Goal: Navigation & Orientation: Find specific page/section

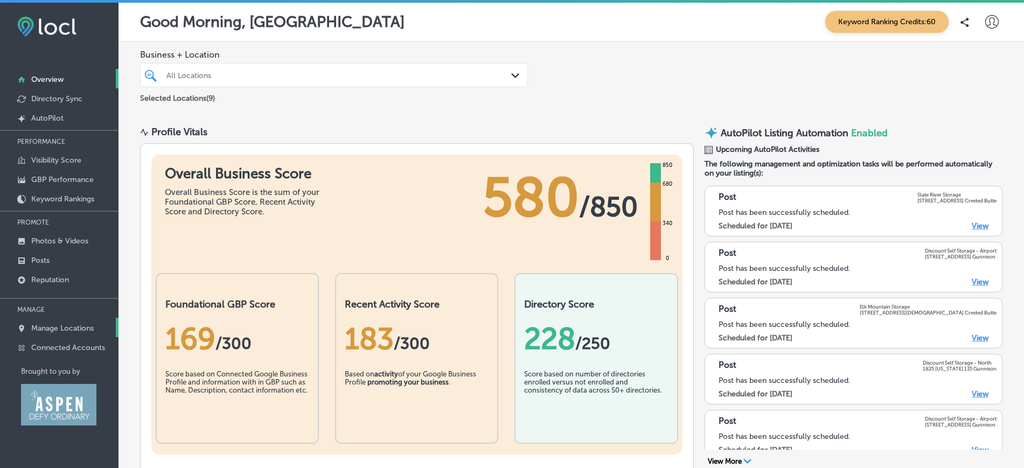
click at [58, 332] on p "Manage Locations" at bounding box center [62, 328] width 62 height 9
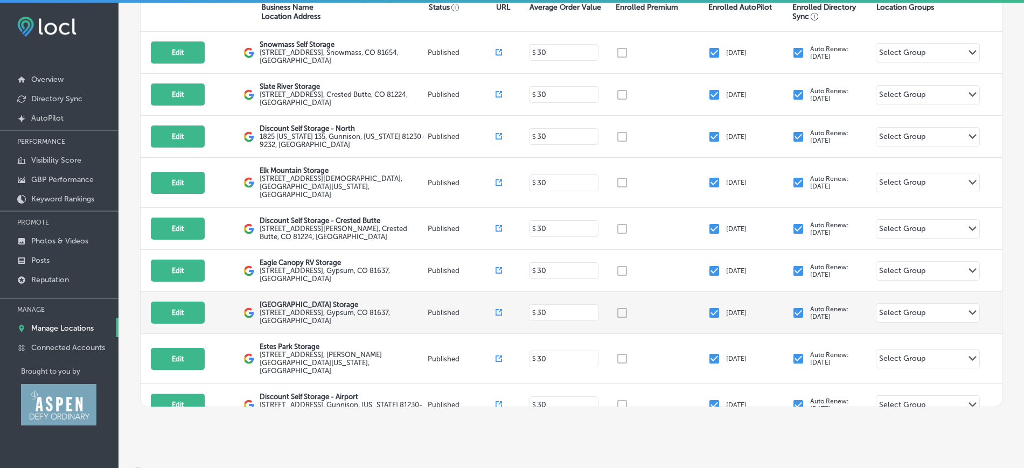
scroll to position [32, 0]
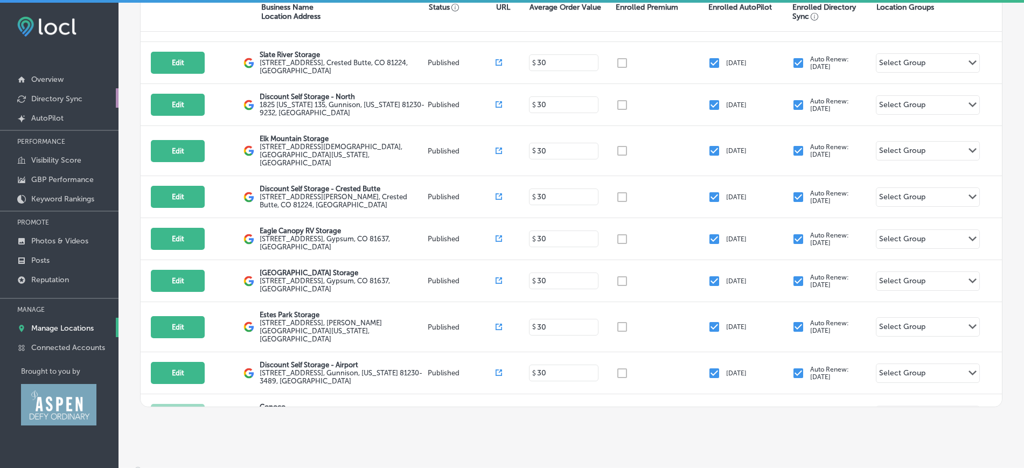
click at [86, 102] on link "Directory Sync" at bounding box center [59, 97] width 118 height 19
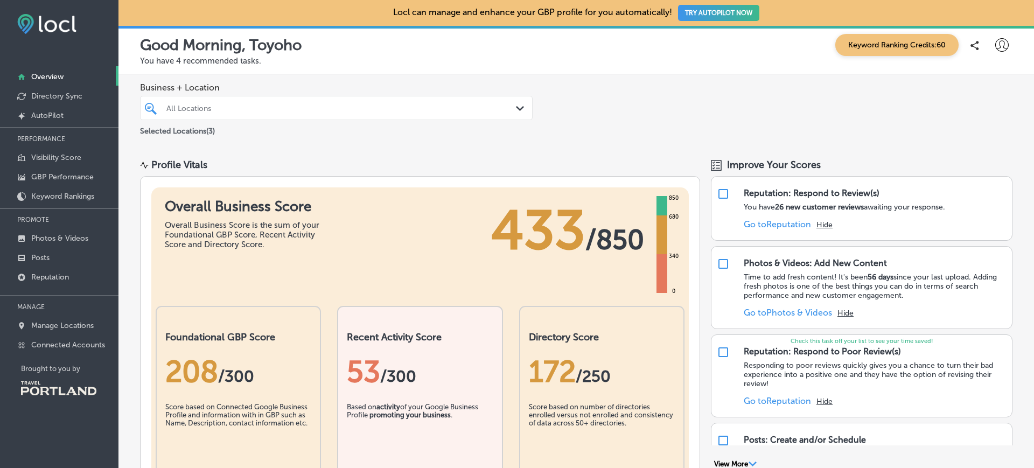
click at [995, 44] on icon at bounding box center [1001, 44] width 13 height 13
click at [983, 80] on p "My Account" at bounding box center [986, 84] width 48 height 13
select select "US"
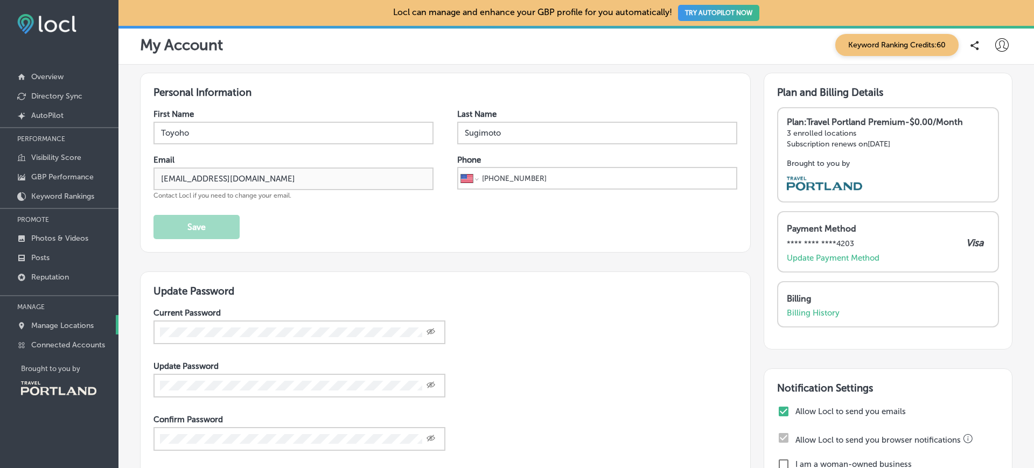
click at [67, 328] on p "Manage Locations" at bounding box center [62, 325] width 62 height 9
